Goal: Task Accomplishment & Management: Complete application form

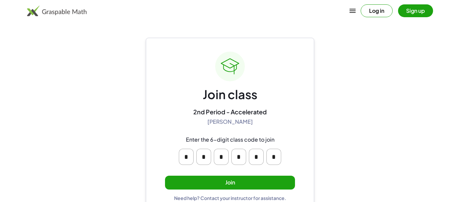
scroll to position [13, 0]
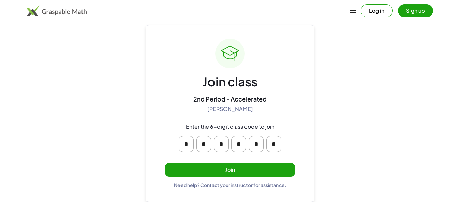
click at [274, 143] on input "*" at bounding box center [273, 144] width 15 height 16
click at [284, 147] on div "* * * * * *" at bounding box center [229, 143] width 129 height 27
click at [277, 144] on input "*" at bounding box center [273, 144] width 15 height 16
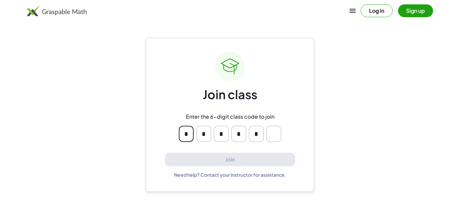
scroll to position [0, 0]
click at [274, 138] on input "Please enter OTP character 6" at bounding box center [273, 134] width 15 height 16
type input "*"
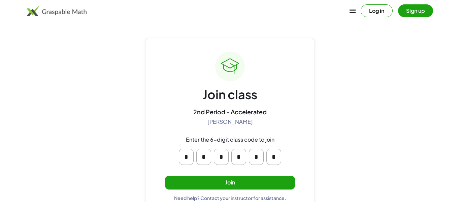
click at [267, 176] on button "Join" at bounding box center [230, 182] width 130 height 14
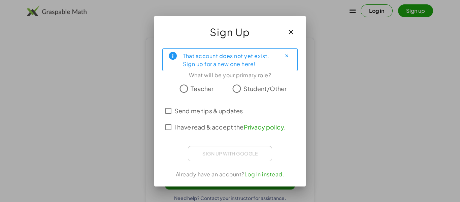
click at [273, 90] on span "Student/Other" at bounding box center [264, 88] width 43 height 9
click at [190, 110] on span "Send me tips & updates" at bounding box center [208, 110] width 68 height 9
click at [180, 119] on label "I have read & accept the Privacy policy ." at bounding box center [229, 127] width 111 height 16
click at [237, 160] on iframe at bounding box center [230, 152] width 74 height 15
